Goal: Task Accomplishment & Management: Use online tool/utility

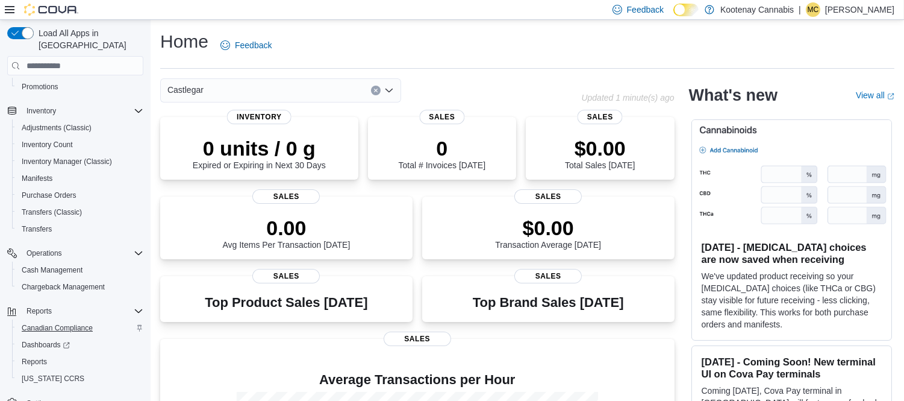
scroll to position [151, 0]
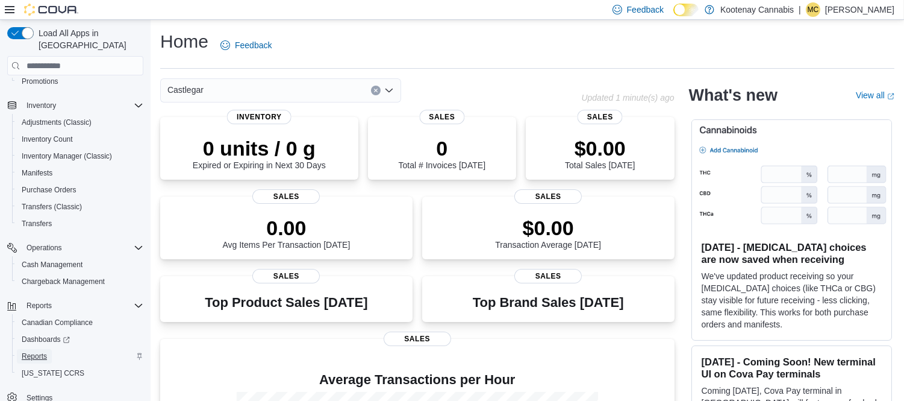
click at [34, 351] on span "Reports" at bounding box center [34, 356] width 25 height 10
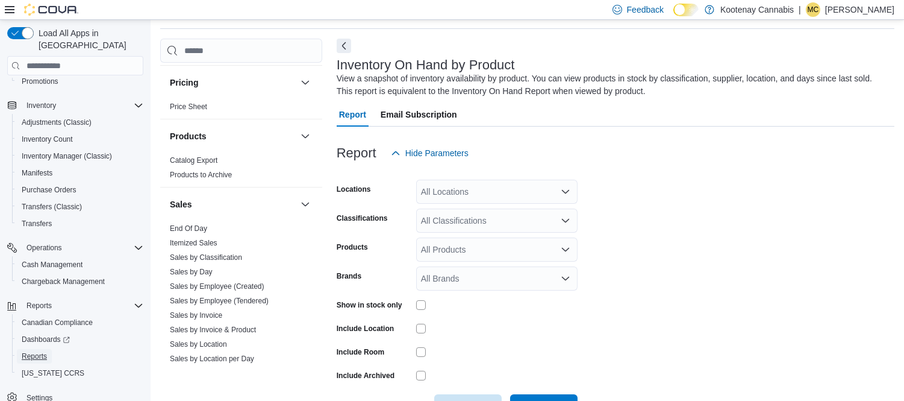
scroll to position [870, 0]
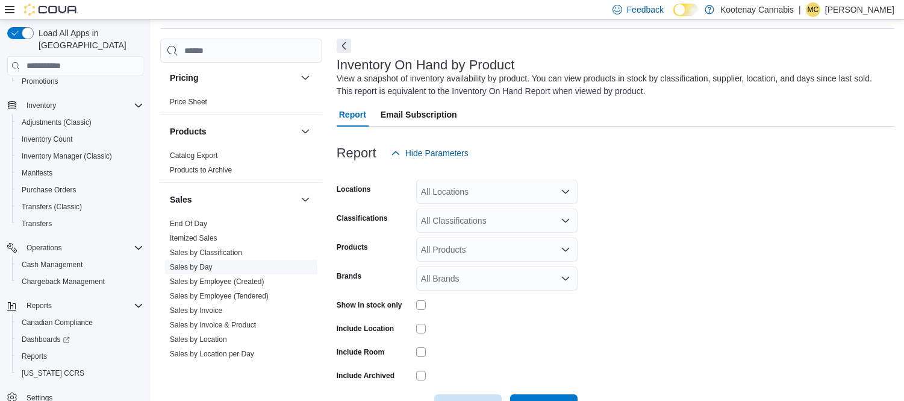
click at [196, 263] on link "Sales by Day" at bounding box center [191, 267] width 43 height 8
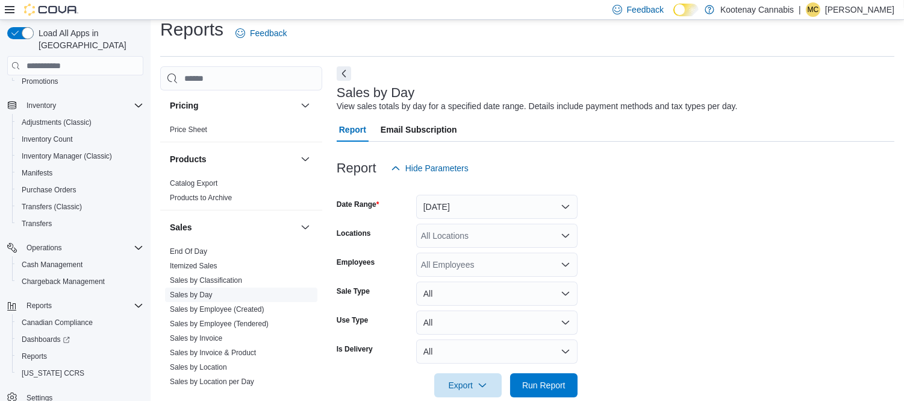
scroll to position [27, 0]
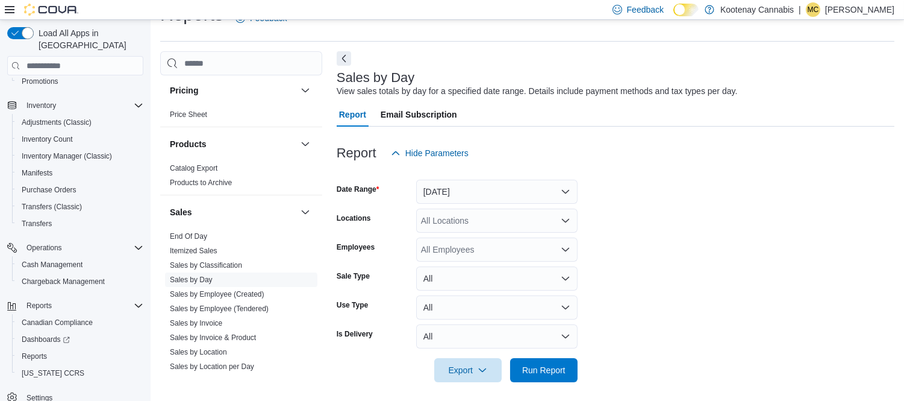
click at [448, 231] on div "All Locations" at bounding box center [496, 220] width 161 height 24
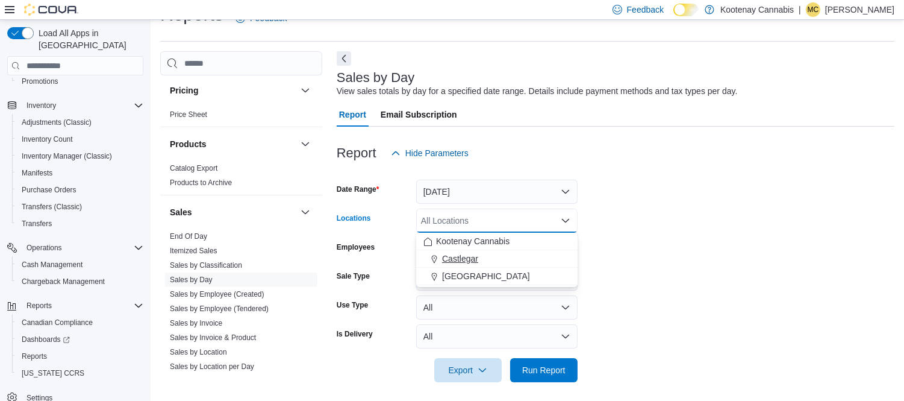
click at [454, 261] on span "Castlegar" at bounding box center [460, 258] width 36 height 12
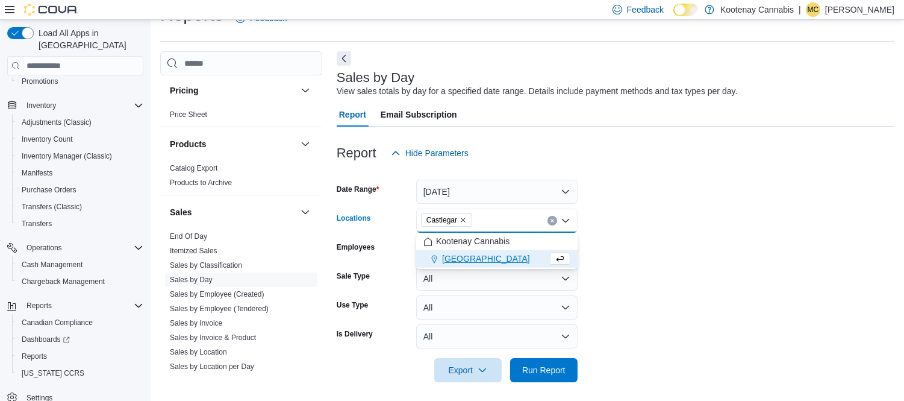
click at [612, 232] on form "Date Range [DATE] Locations [GEOGRAPHIC_DATA] Combo box. Selected. [GEOGRAPHIC_…" at bounding box center [616, 273] width 558 height 217
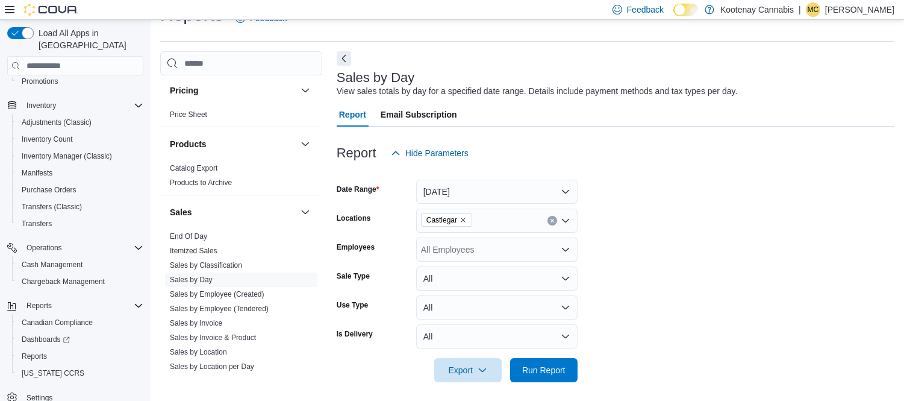
click at [533, 251] on div "All Employees" at bounding box center [496, 249] width 161 height 24
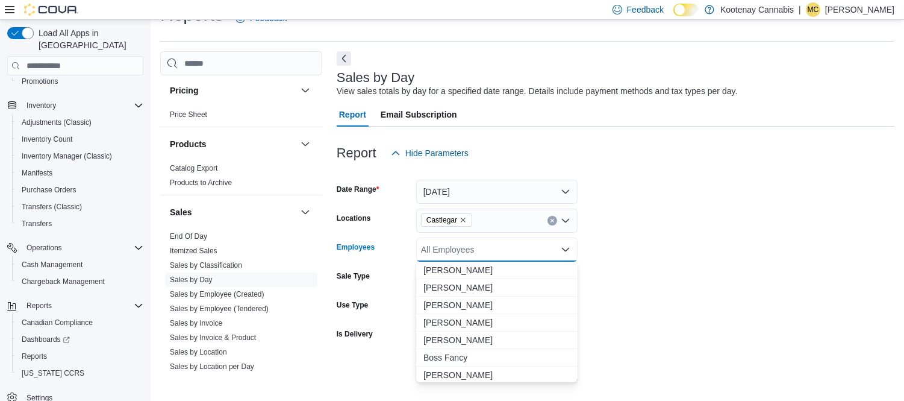
click at [672, 219] on form "Date Range [DATE] Locations [GEOGRAPHIC_DATA] Employees All Employees Combo box…" at bounding box center [616, 273] width 558 height 217
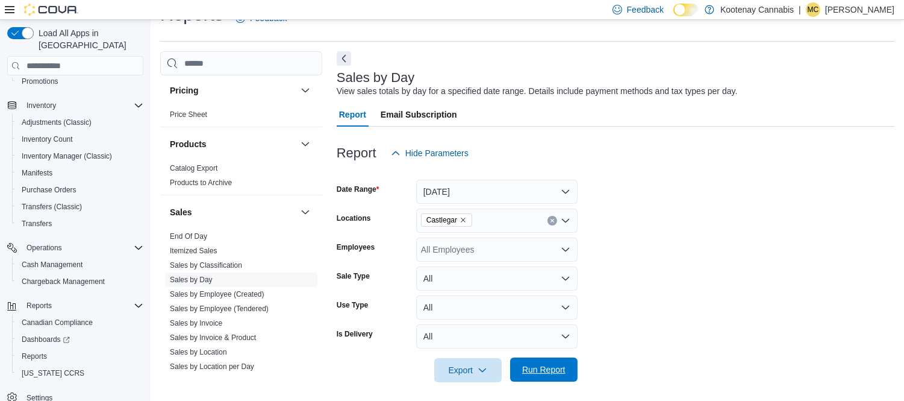
click at [569, 372] on span "Run Report" at bounding box center [544, 369] width 53 height 24
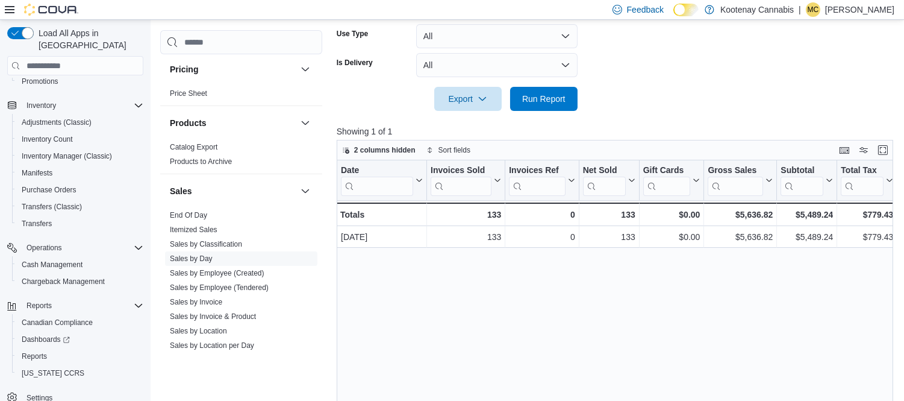
scroll to position [368, 0]
